Goal: Task Accomplishment & Management: Manage account settings

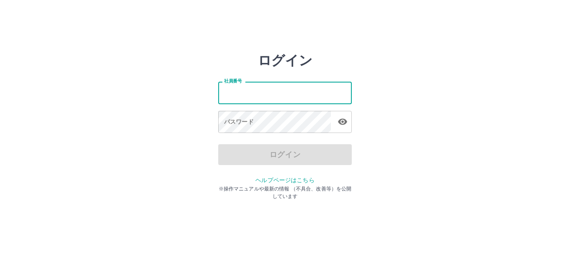
click at [238, 93] on input "社員番号" at bounding box center [285, 93] width 134 height 22
type input "*******"
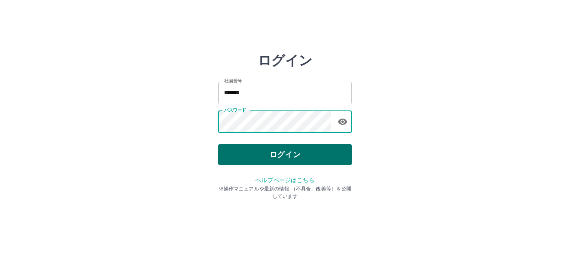
click at [230, 157] on button "ログイン" at bounding box center [285, 154] width 134 height 21
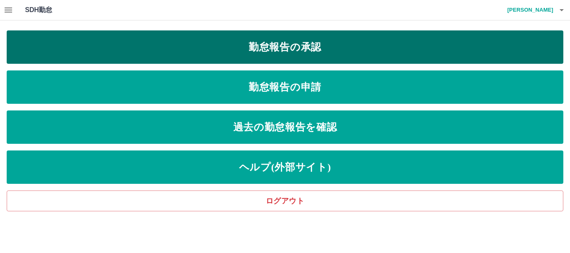
click at [293, 50] on link "勤怠報告の承認" at bounding box center [285, 46] width 557 height 33
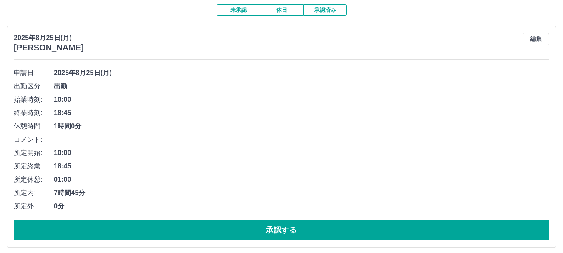
scroll to position [83, 0]
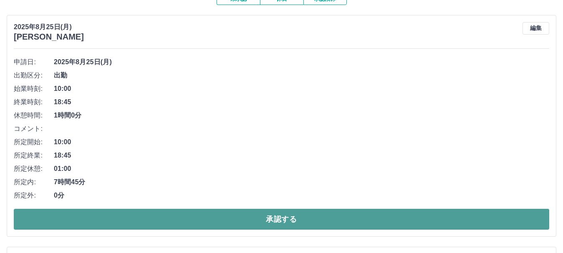
click at [206, 220] on button "承認する" at bounding box center [281, 219] width 535 height 21
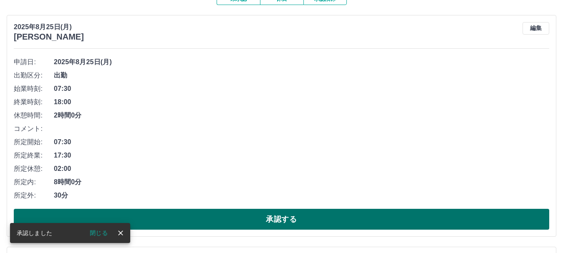
click at [285, 220] on button "承認する" at bounding box center [281, 219] width 535 height 21
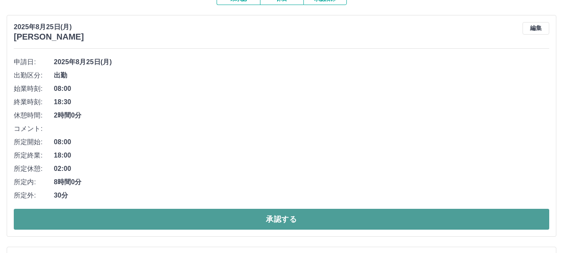
click at [286, 220] on button "承認する" at bounding box center [281, 219] width 535 height 21
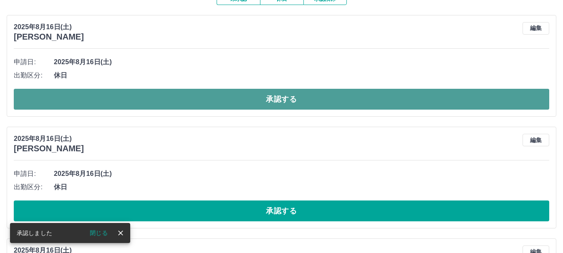
click at [278, 97] on button "承認する" at bounding box center [281, 99] width 535 height 21
click at [289, 97] on button "承認する" at bounding box center [281, 99] width 535 height 21
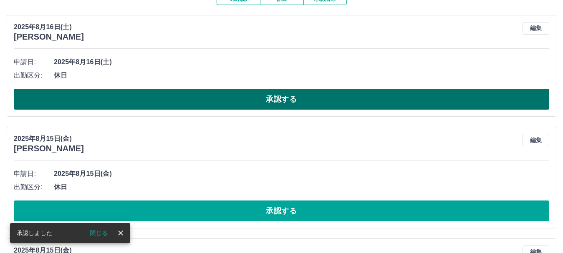
click at [291, 97] on button "承認する" at bounding box center [281, 99] width 535 height 21
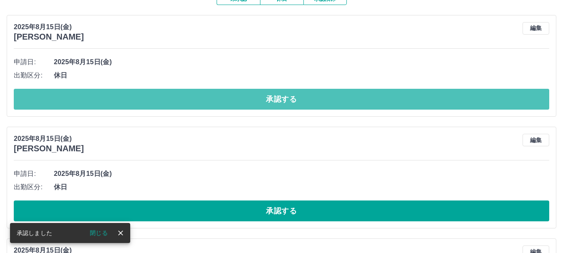
click at [291, 97] on button "承認する" at bounding box center [281, 99] width 535 height 21
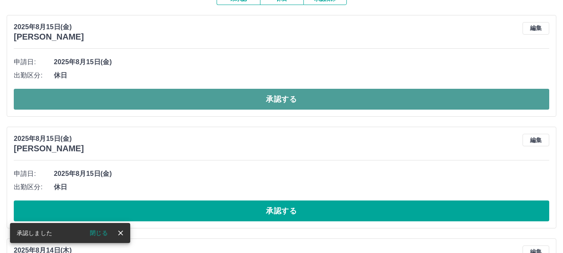
click at [278, 98] on button "承認する" at bounding box center [281, 99] width 535 height 21
click at [282, 101] on button "承認する" at bounding box center [281, 99] width 535 height 21
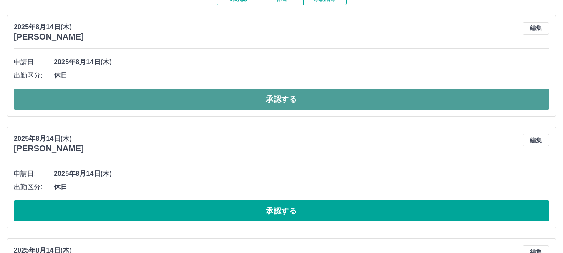
click at [274, 101] on button "承認する" at bounding box center [281, 99] width 535 height 21
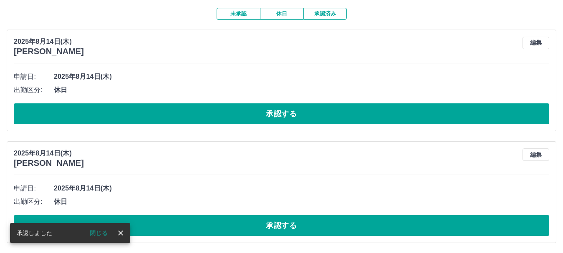
scroll to position [70, 0]
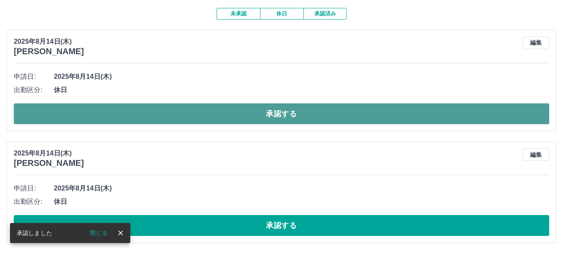
click at [274, 111] on button "承認する" at bounding box center [281, 113] width 535 height 21
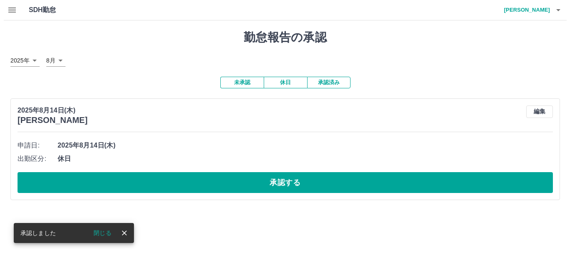
scroll to position [0, 0]
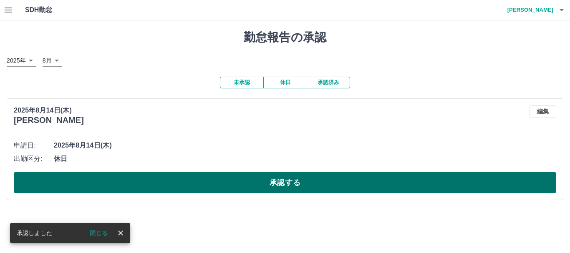
click at [283, 184] on button "承認する" at bounding box center [285, 182] width 542 height 21
